Goal: Transaction & Acquisition: Purchase product/service

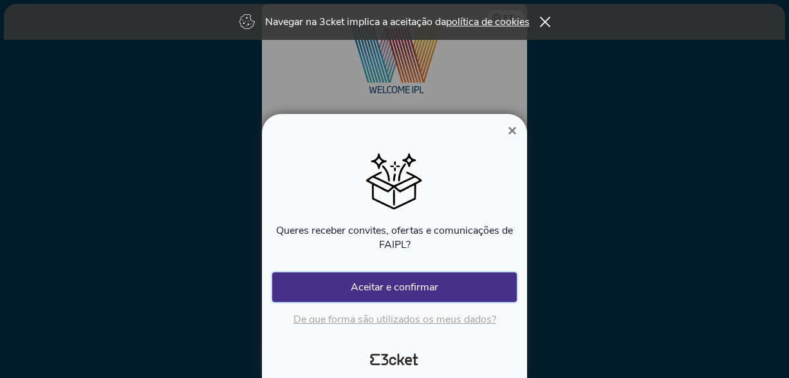
click at [390, 289] on button "Aceitar e confirmar" at bounding box center [394, 287] width 245 height 30
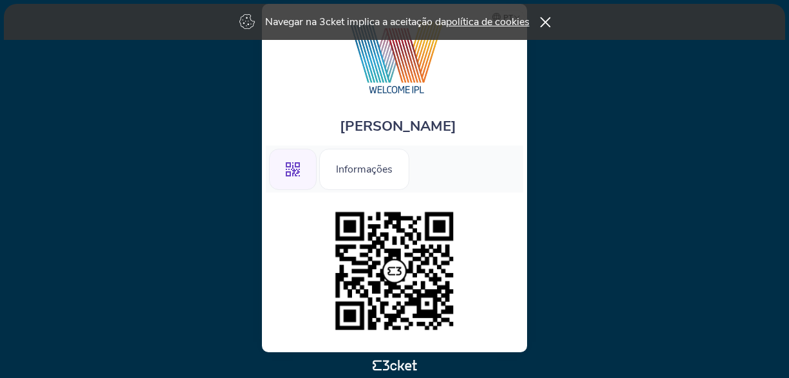
click at [543, 19] on icon at bounding box center [544, 22] width 11 height 10
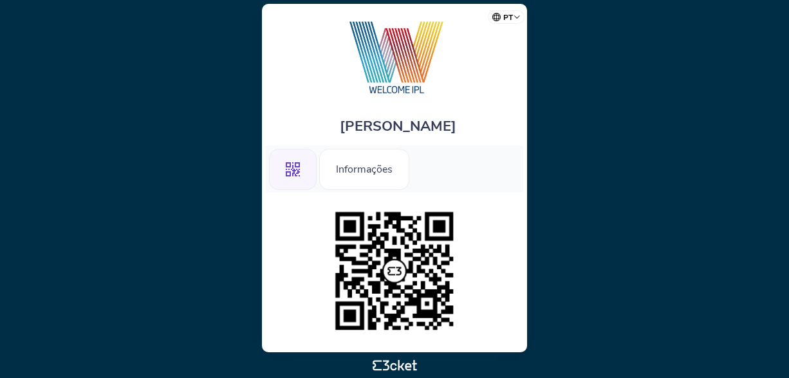
click at [290, 172] on icon ".st0{fill-rule:evenodd;clip-rule:evenodd;}" at bounding box center [293, 169] width 14 height 14
click at [633, 250] on body "pt Português ([GEOGRAPHIC_DATA]) English Español Catalan [DEMOGRAPHIC_DATA] [PE…" at bounding box center [394, 188] width 779 height 367
